Goal: Communication & Community: Share content

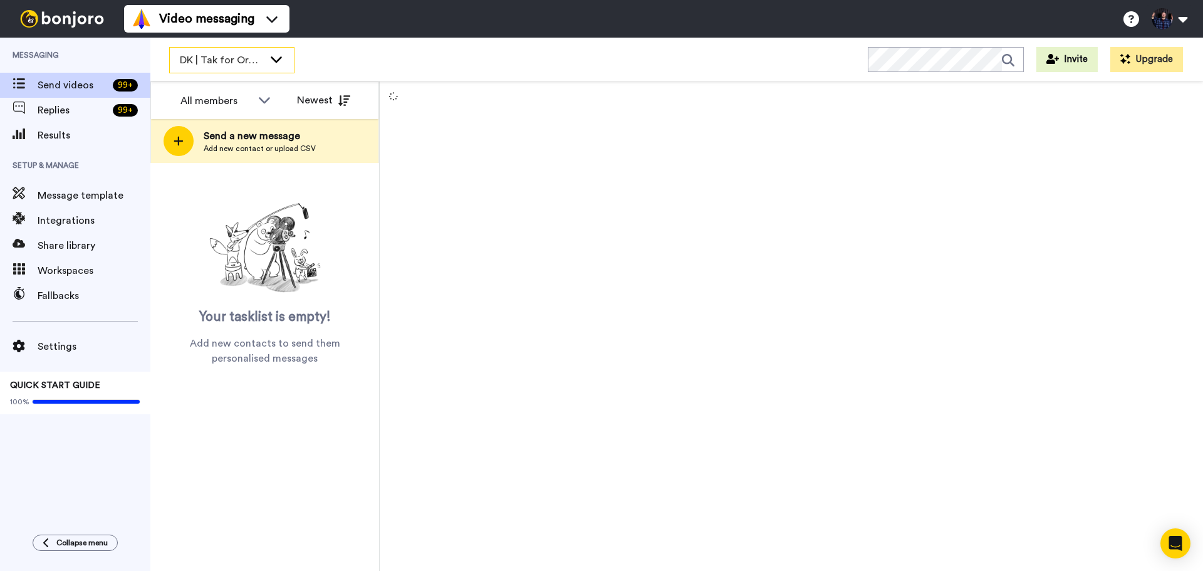
click at [276, 51] on div "DK | Tak for Ordre" at bounding box center [232, 60] width 124 height 25
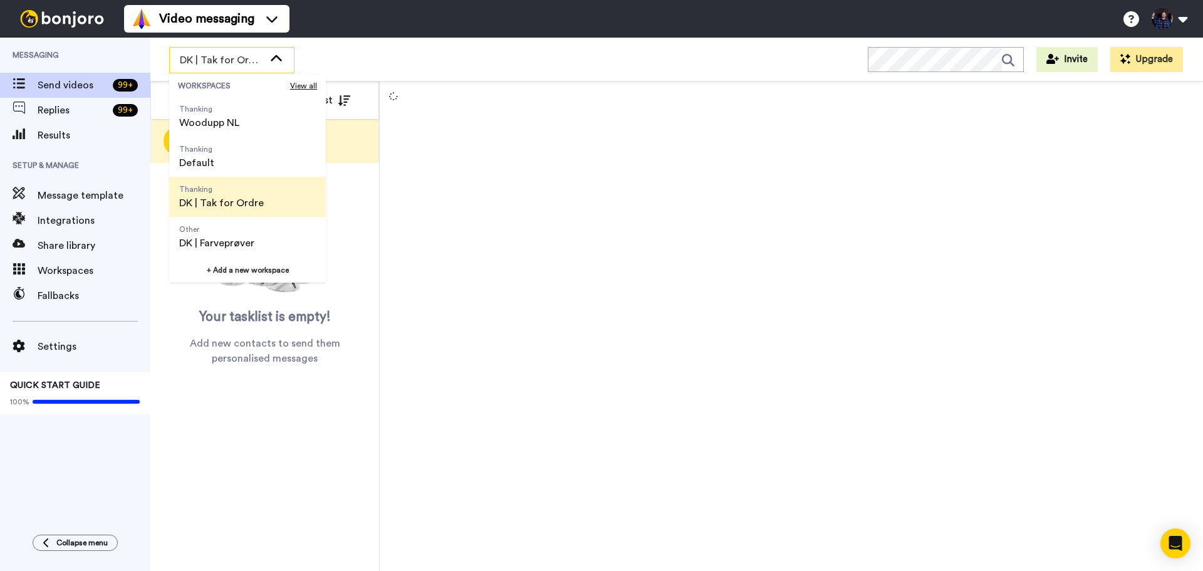
scroll to position [63, 0]
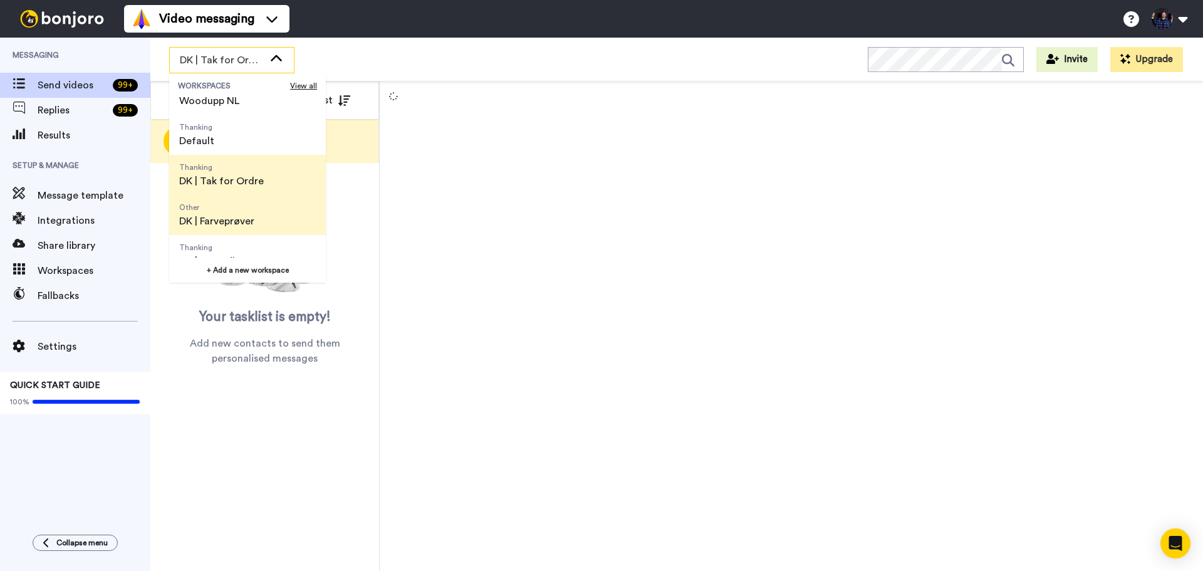
click at [239, 222] on span "DK | Farveprøver" at bounding box center [216, 221] width 75 height 15
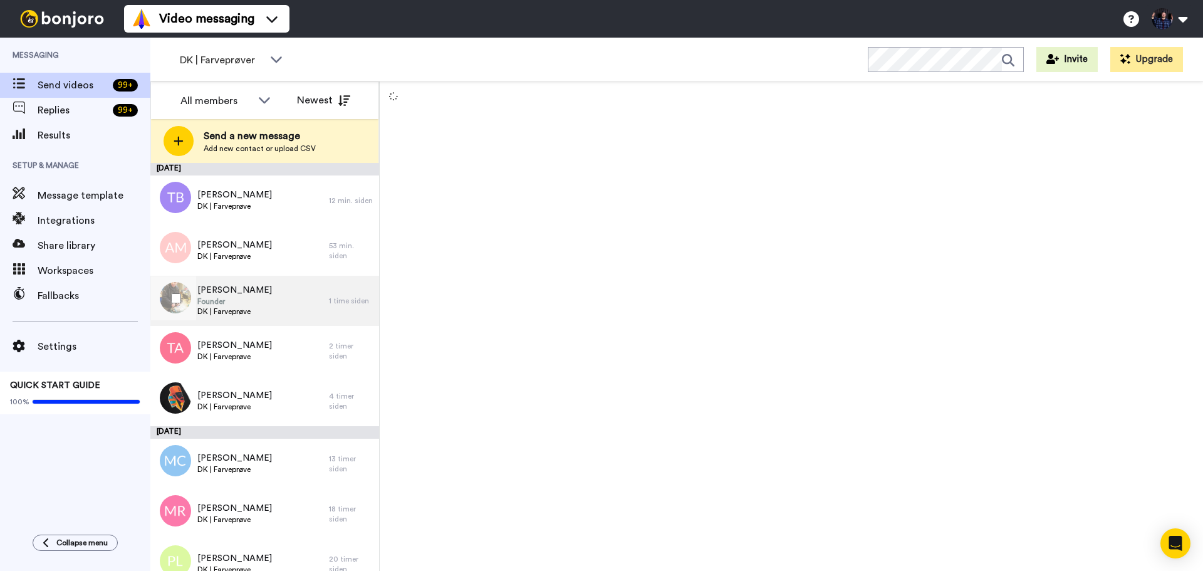
scroll to position [18, 0]
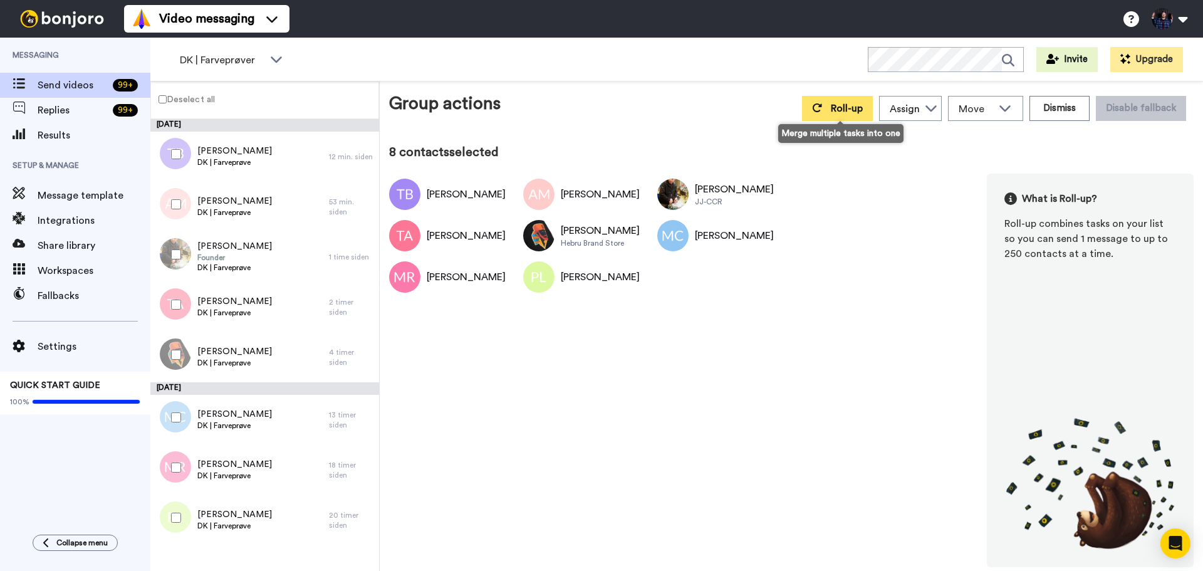
click at [852, 120] on button "Roll-up" at bounding box center [837, 108] width 71 height 25
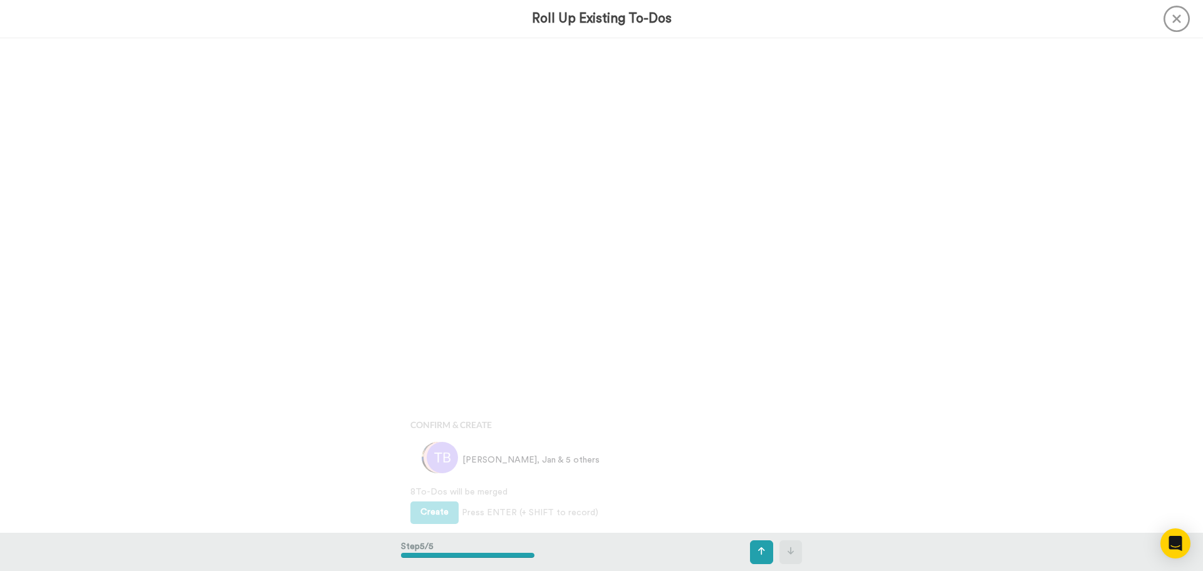
scroll to position [1978, 0]
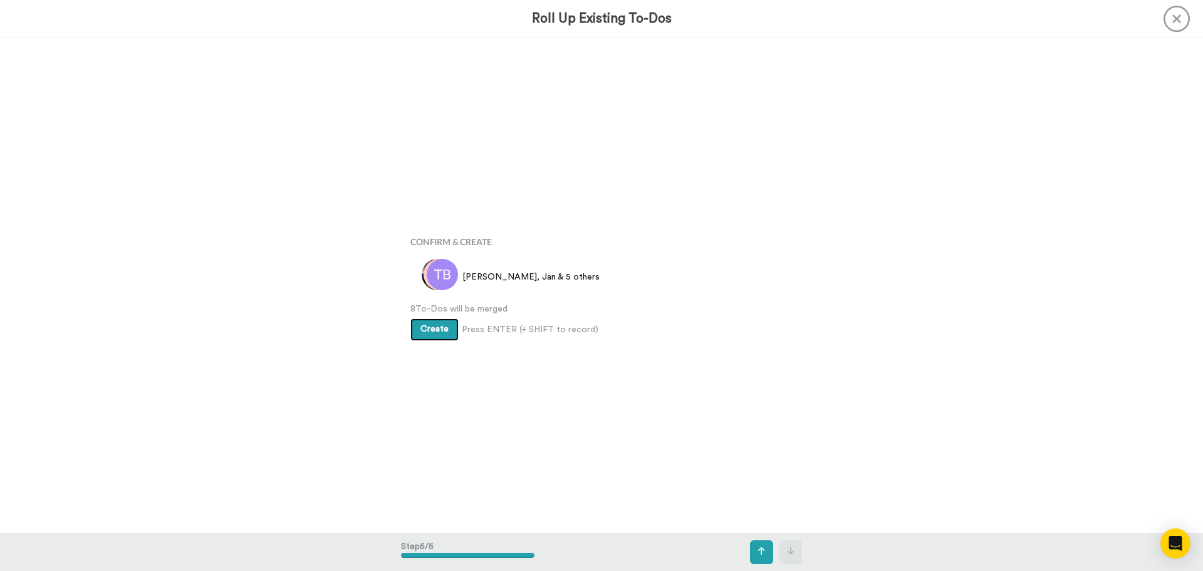
click at [429, 331] on span "Create" at bounding box center [434, 329] width 28 height 9
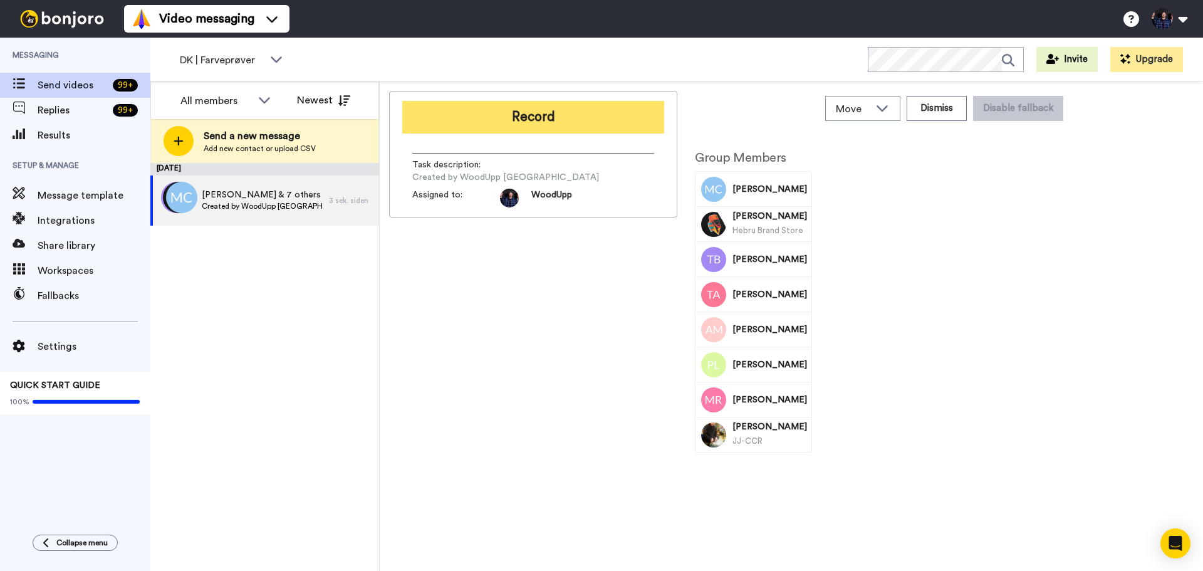
click at [554, 123] on button "Record" at bounding box center [533, 117] width 262 height 33
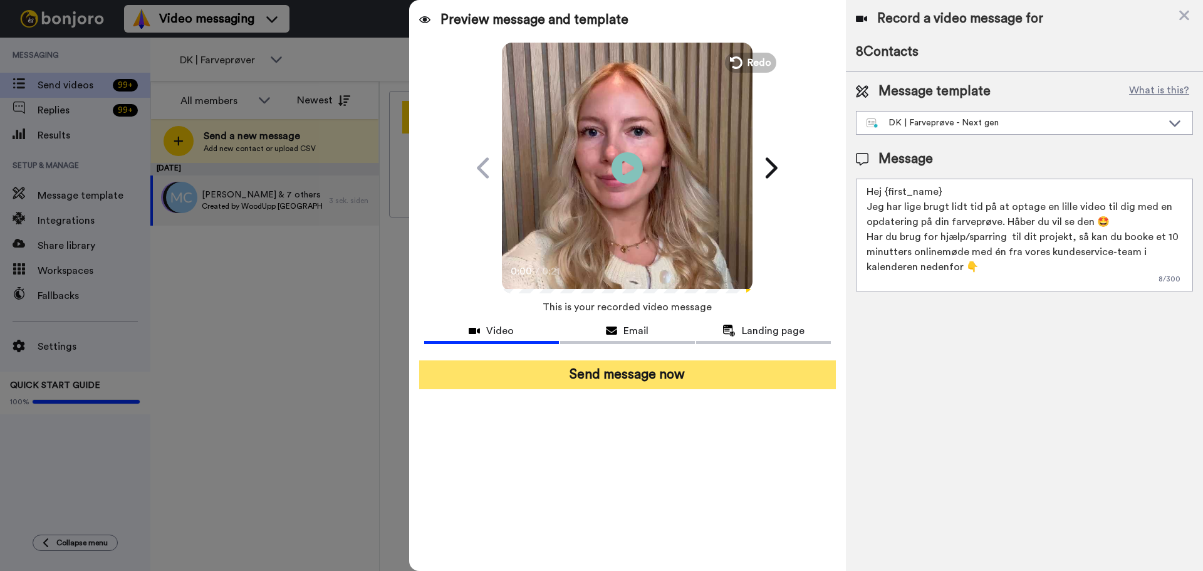
click at [768, 380] on button "Send message now" at bounding box center [627, 374] width 417 height 29
